Goal: Task Accomplishment & Management: Use online tool/utility

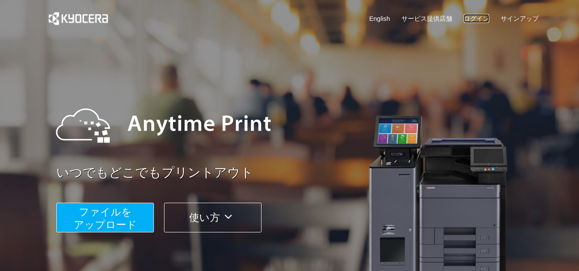
click at [472, 17] on link "ログイン" at bounding box center [475, 18] width 25 height 9
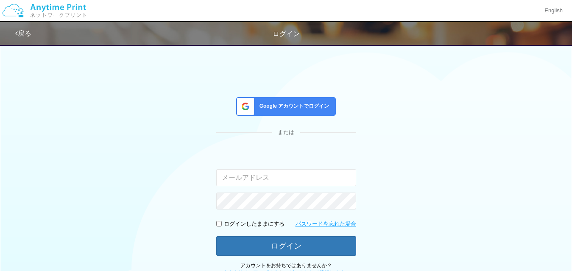
click at [259, 180] on input "email" at bounding box center [286, 177] width 140 height 17
type input "[EMAIL_ADDRESS][DOMAIN_NAME]"
click at [59, 156] on div "Google アカウントでログイン または 入力されたメールアドレスまたはパスワードが正しくありません。 [EMAIL_ADDRESS][DOMAIN_NAM…" at bounding box center [286, 158] width 508 height 236
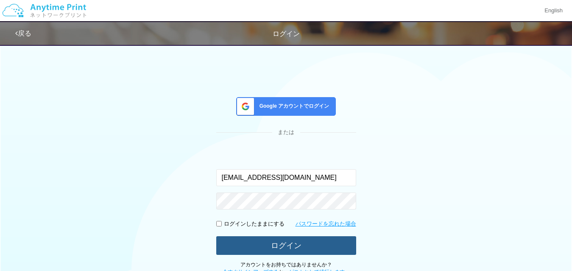
click at [275, 245] on button "ログイン" at bounding box center [286, 245] width 140 height 19
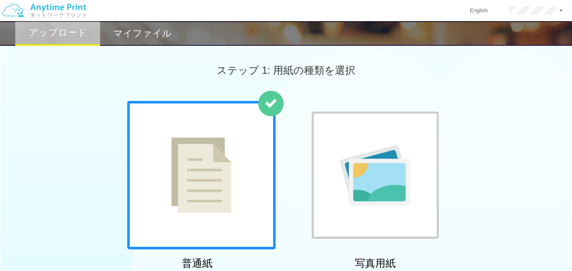
scroll to position [42, 0]
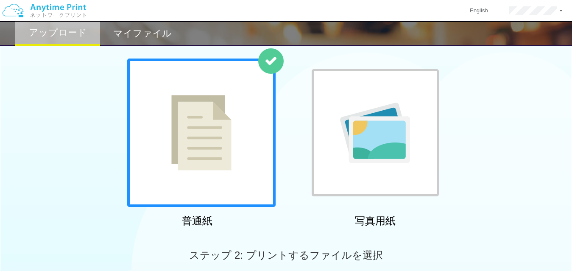
click at [165, 168] on div at bounding box center [201, 132] width 148 height 148
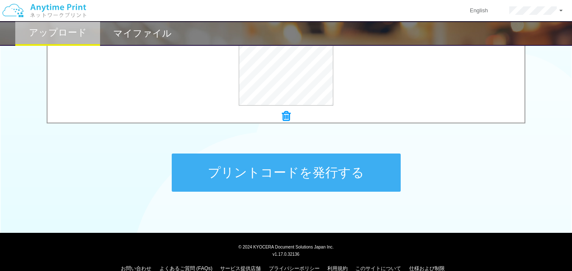
scroll to position [374, 0]
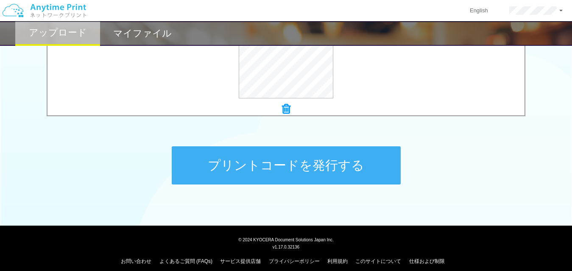
click at [295, 167] on button "プリントコードを発行する" at bounding box center [286, 165] width 229 height 38
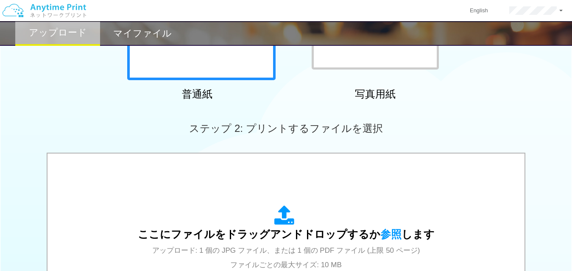
scroll to position [297, 0]
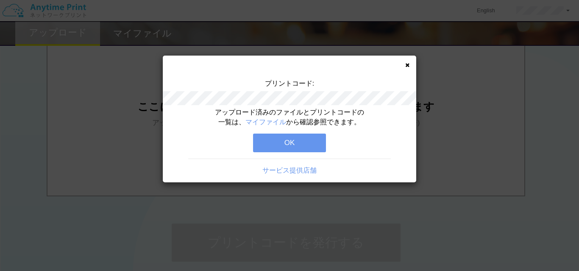
click at [295, 145] on button "OK" at bounding box center [289, 142] width 73 height 19
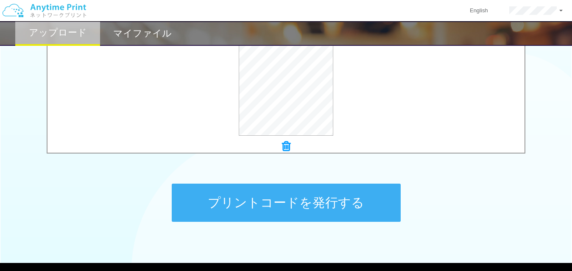
scroll to position [339, 0]
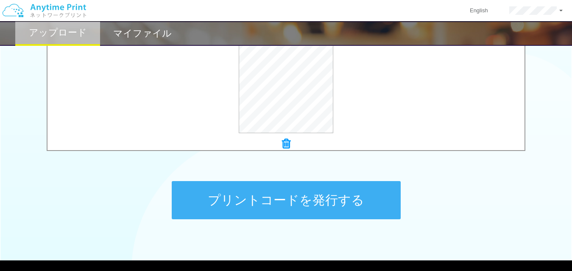
click at [256, 204] on button "プリントコードを発行する" at bounding box center [286, 200] width 229 height 38
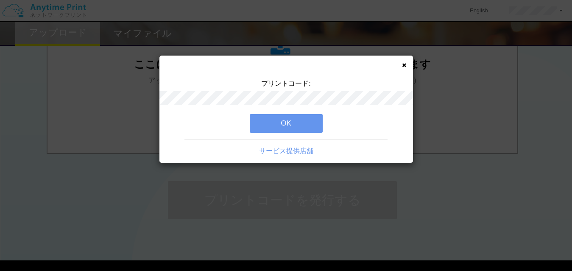
scroll to position [0, 0]
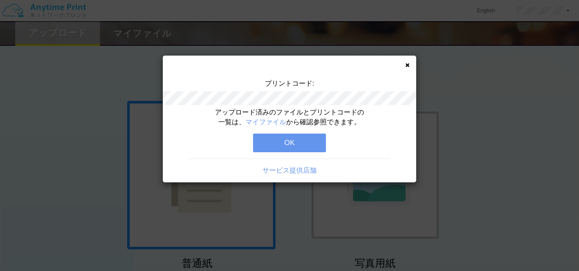
click at [282, 140] on button "OK" at bounding box center [289, 142] width 73 height 19
